Goal: Check status

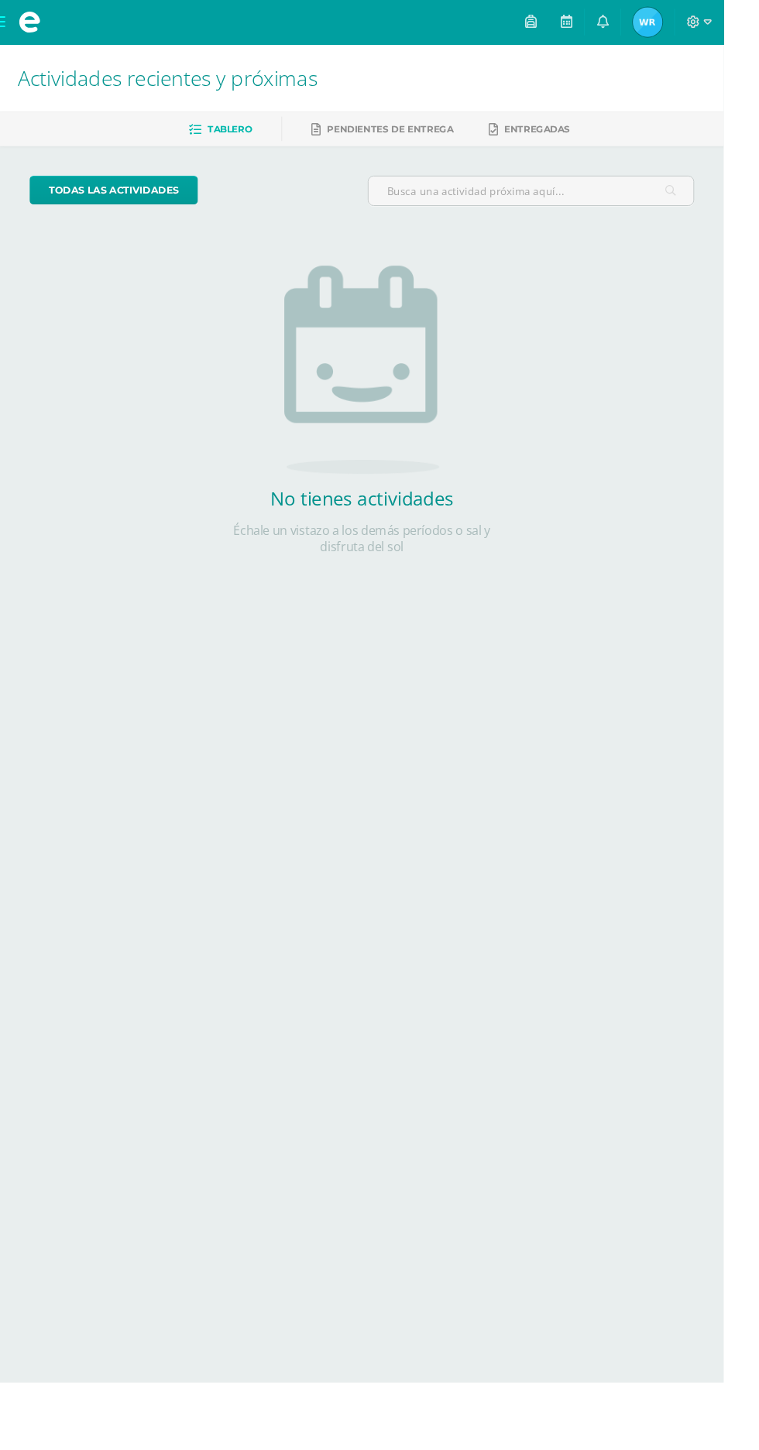
click at [707, 46] on link "Waleska Eliana Mi Perfil" at bounding box center [679, 23] width 56 height 46
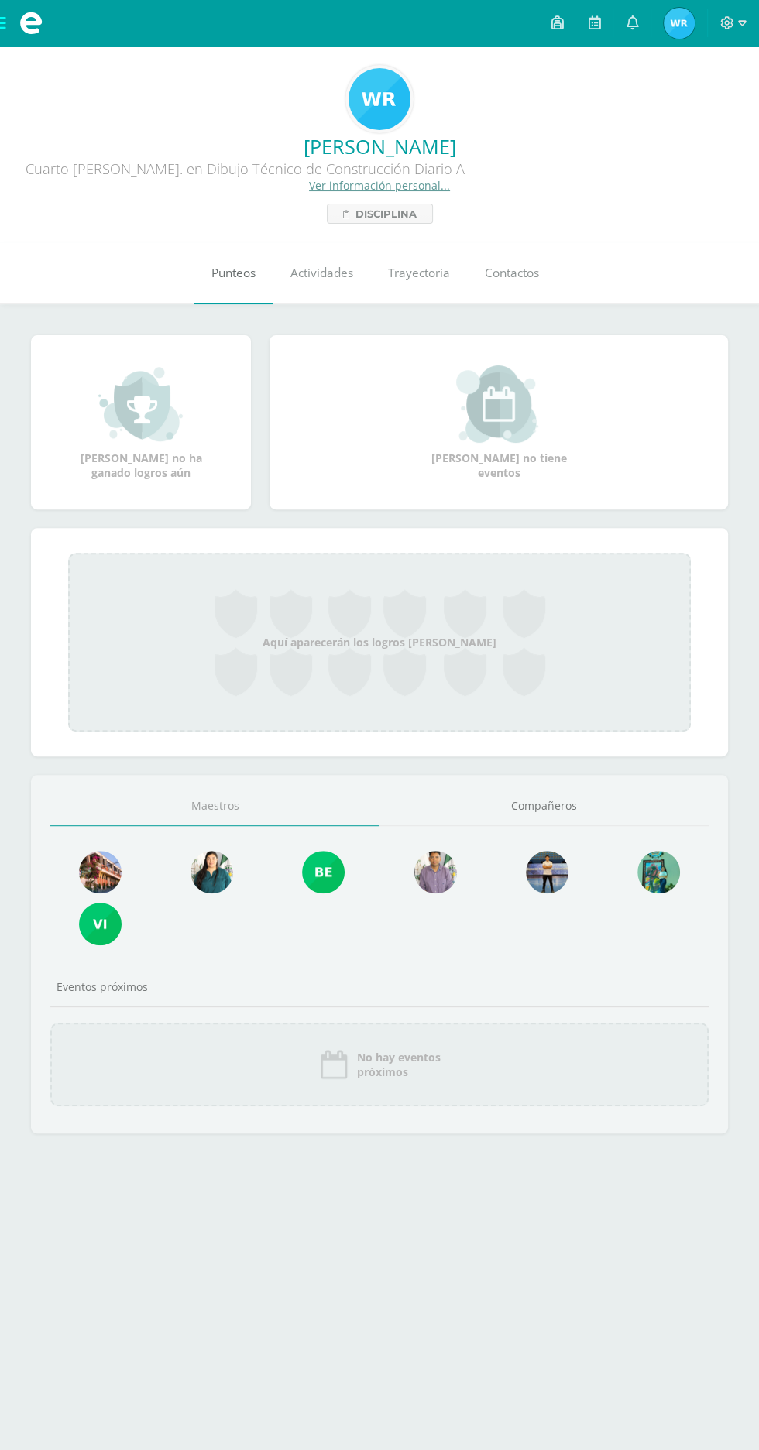
click at [228, 279] on span "Punteos" at bounding box center [233, 273] width 44 height 16
